Goal: Navigation & Orientation: Find specific page/section

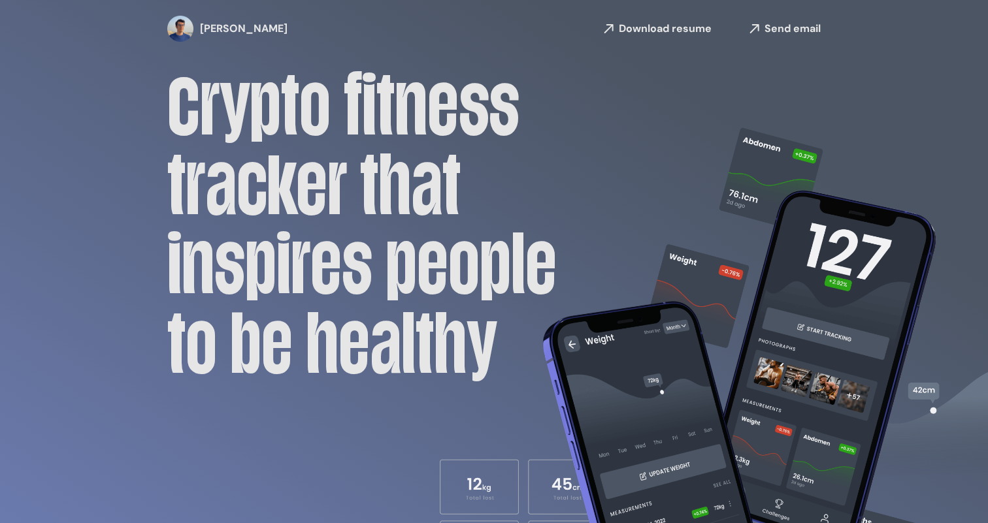
click at [210, 31] on link "[PERSON_NAME]" at bounding box center [219, 29] width 105 height 26
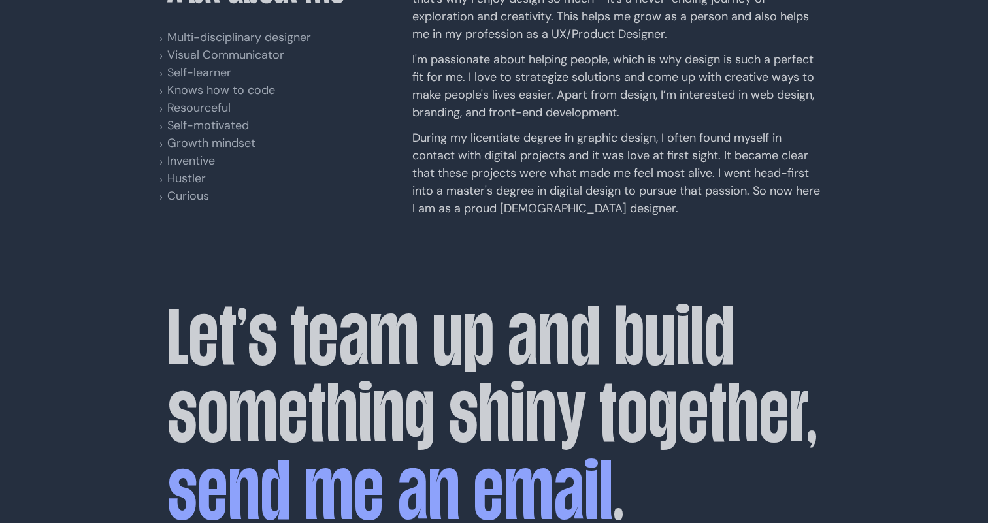
scroll to position [1871, 0]
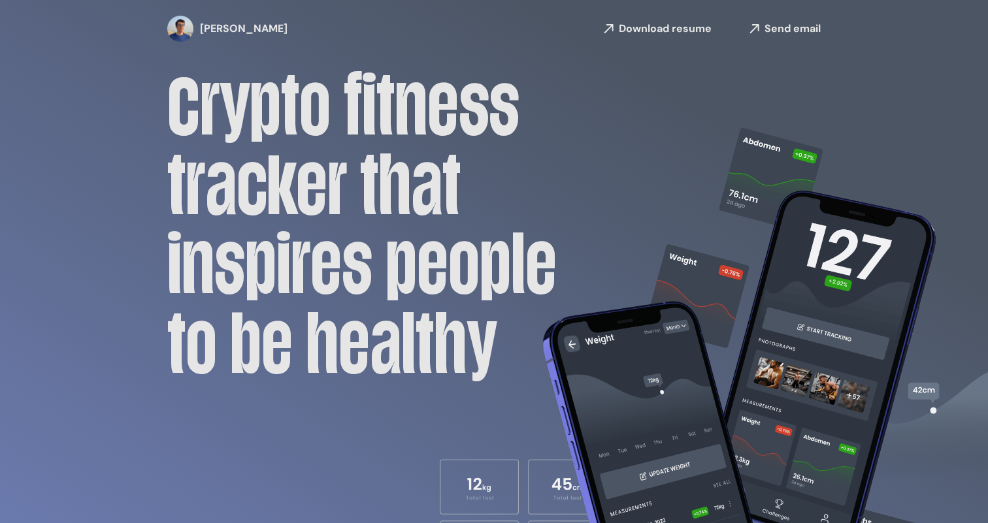
click at [232, 41] on link "[PERSON_NAME]" at bounding box center [219, 29] width 105 height 26
click at [229, 37] on link "[PERSON_NAME]" at bounding box center [219, 29] width 105 height 26
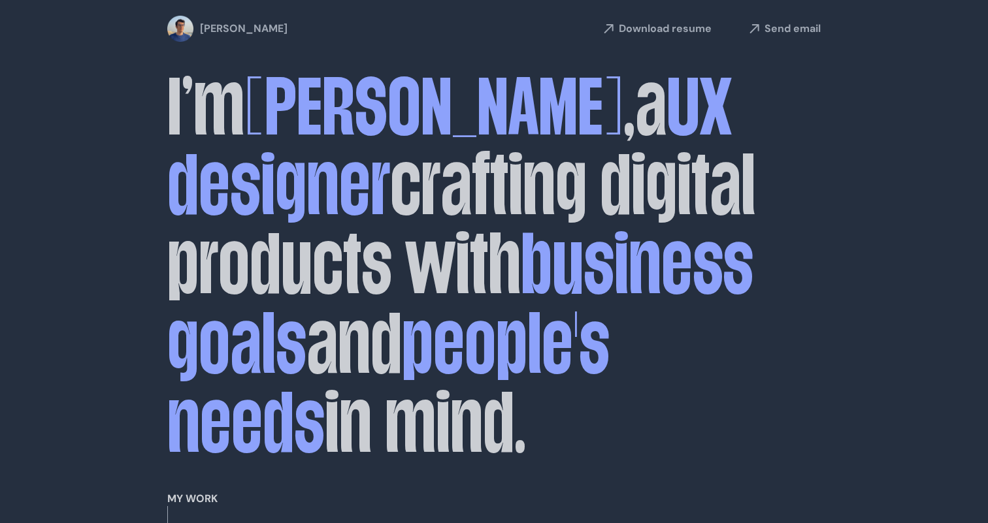
click at [215, 28] on link "[PERSON_NAME]" at bounding box center [219, 29] width 105 height 26
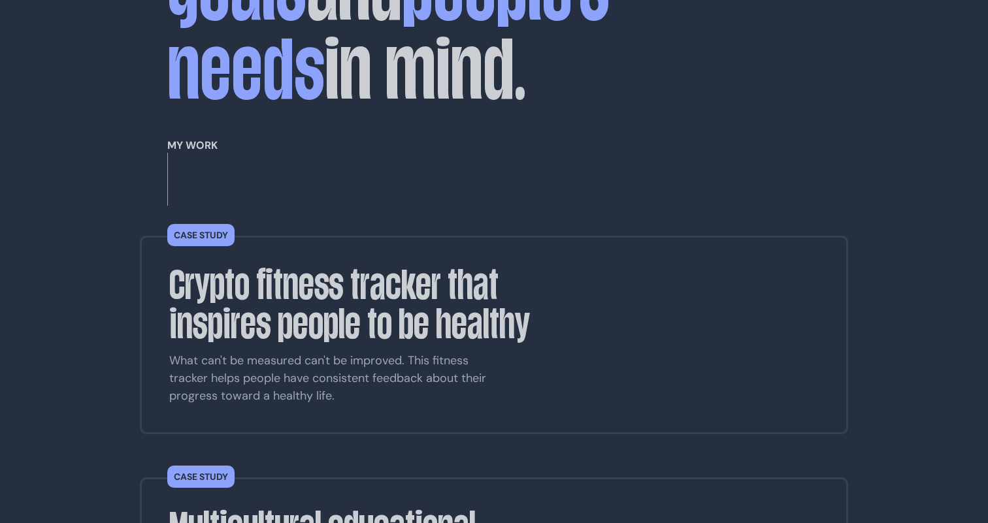
scroll to position [208, 0]
